Goal: Register for event/course

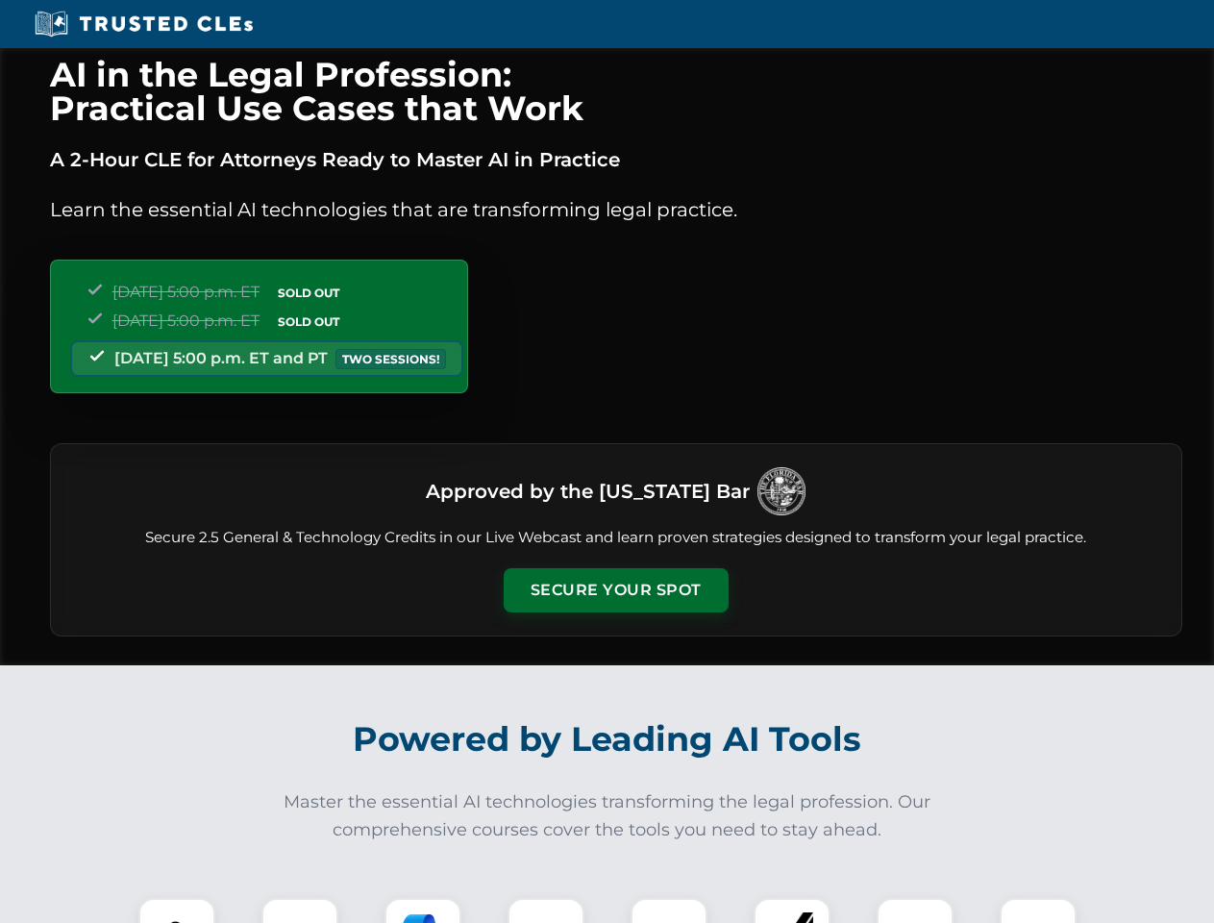
click at [615, 590] on button "Secure Your Spot" at bounding box center [616, 590] width 225 height 44
click at [177, 910] on img at bounding box center [177, 936] width 56 height 56
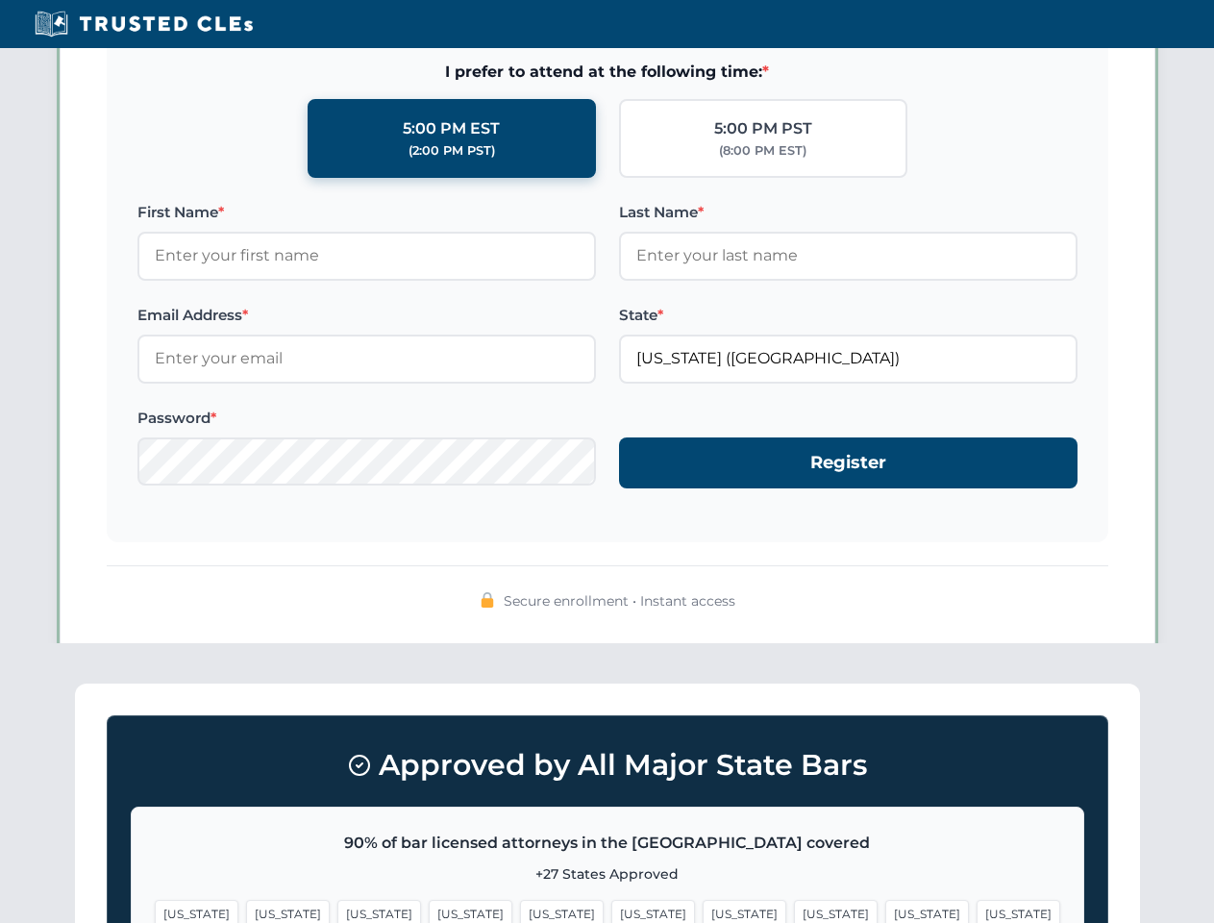
click at [703, 910] on span "[US_STATE]" at bounding box center [745, 914] width 84 height 28
click at [885, 910] on span "[US_STATE]" at bounding box center [927, 914] width 84 height 28
